Goal: Find specific page/section: Find specific page/section

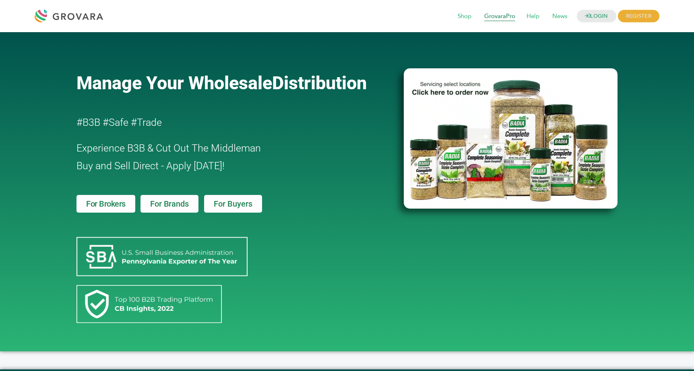
click at [504, 14] on span "GrovaraPro" at bounding box center [499, 16] width 42 height 15
click at [495, 17] on span "GrovaraPro" at bounding box center [499, 16] width 42 height 15
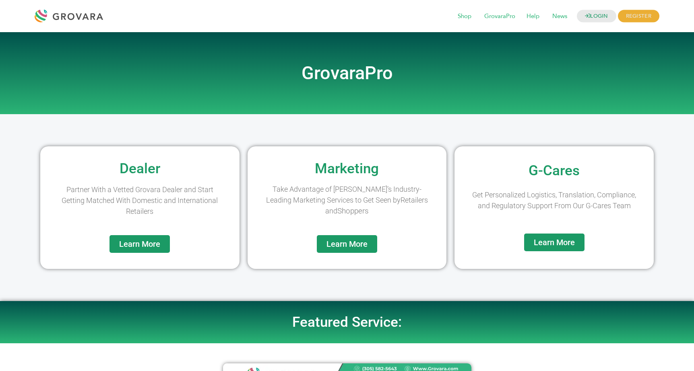
click at [365, 80] on h2 "GrovaraPro" at bounding box center [346, 73] width 459 height 18
drag, startPoint x: 365, startPoint y: 80, endPoint x: 385, endPoint y: 80, distance: 19.3
click at [369, 82] on h2 "GrovaraPro" at bounding box center [346, 73] width 459 height 18
click at [431, 79] on h2 "GrovaraPro" at bounding box center [346, 73] width 459 height 18
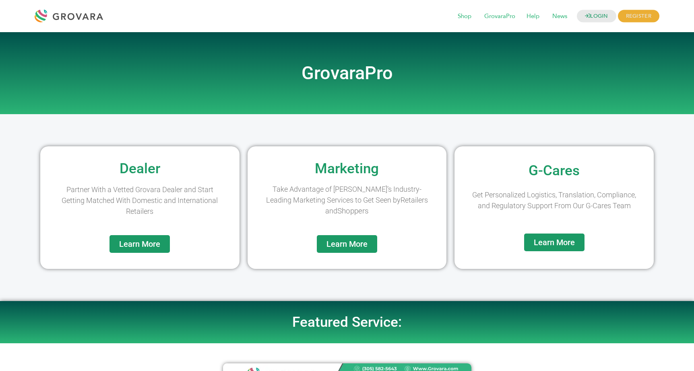
click at [320, 167] on h2 "Marketing" at bounding box center [346, 169] width 191 height 14
drag, startPoint x: 320, startPoint y: 167, endPoint x: 388, endPoint y: 166, distance: 67.6
click at [321, 167] on h2 "Marketing" at bounding box center [346, 169] width 191 height 14
click at [388, 166] on h2 "Marketing" at bounding box center [346, 169] width 191 height 14
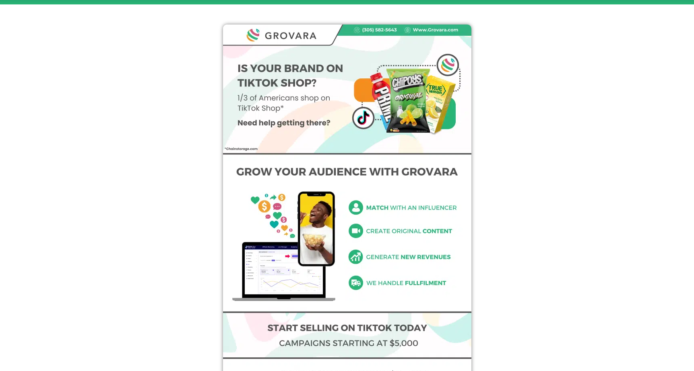
scroll to position [352, 0]
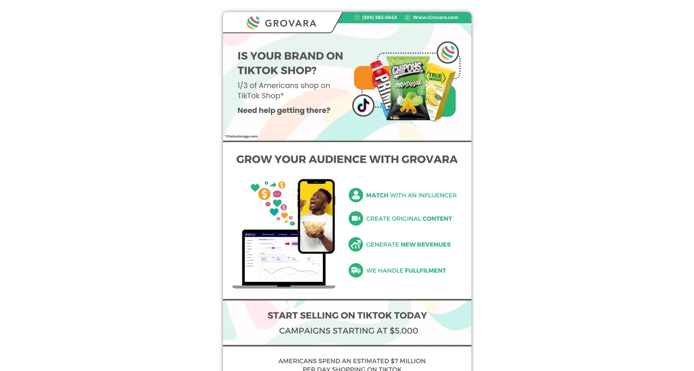
click at [387, 201] on img at bounding box center [347, 218] width 248 height 412
click at [378, 197] on img at bounding box center [347, 218] width 248 height 412
drag, startPoint x: 378, startPoint y: 197, endPoint x: 412, endPoint y: 199, distance: 33.5
click at [382, 197] on img at bounding box center [347, 218] width 248 height 412
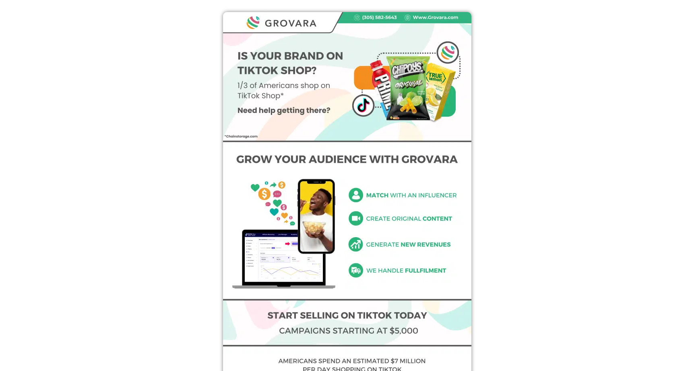
click at [449, 200] on img at bounding box center [347, 218] width 248 height 412
click at [439, 193] on img at bounding box center [347, 218] width 248 height 412
click at [468, 194] on img at bounding box center [347, 218] width 248 height 412
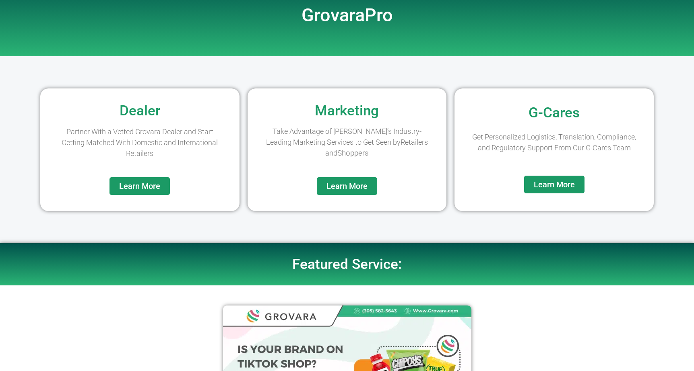
scroll to position [0, 0]
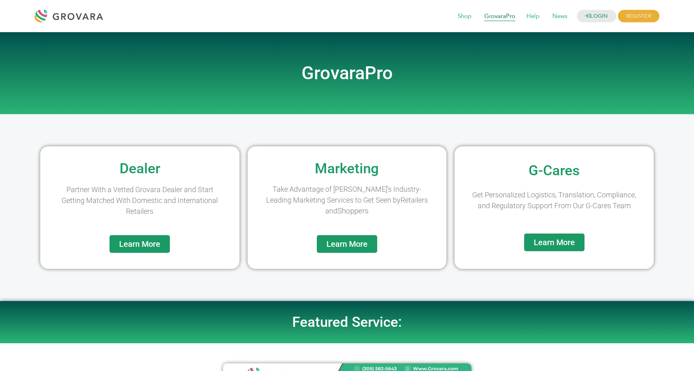
click at [507, 13] on span "GrovaraPro" at bounding box center [499, 16] width 42 height 15
click at [502, 52] on div at bounding box center [346, 46] width 459 height 20
click at [113, 2] on div "LOGIN REGISTER I'm a Buyer I'm a Brand Shop GrovaraPro Help News" at bounding box center [347, 16] width 694 height 32
